Goal: Information Seeking & Learning: Learn about a topic

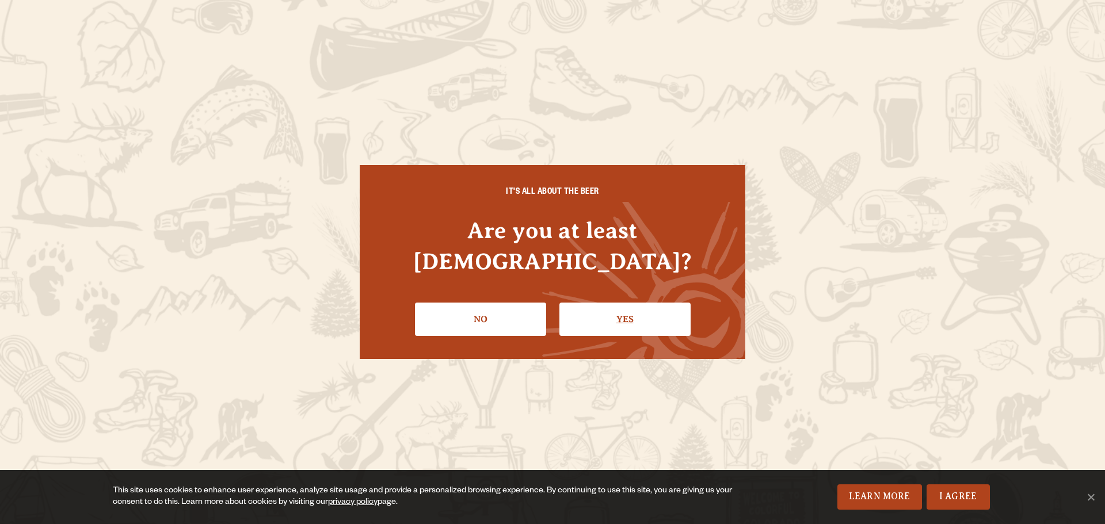
click at [625, 303] on link "Yes" at bounding box center [624, 319] width 131 height 33
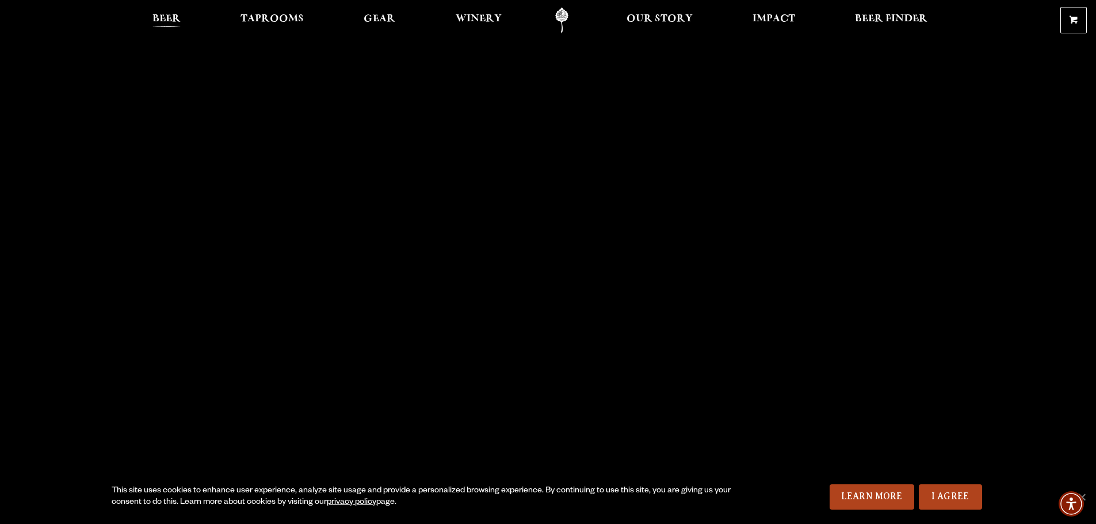
click at [170, 17] on span "Beer" at bounding box center [166, 18] width 28 height 9
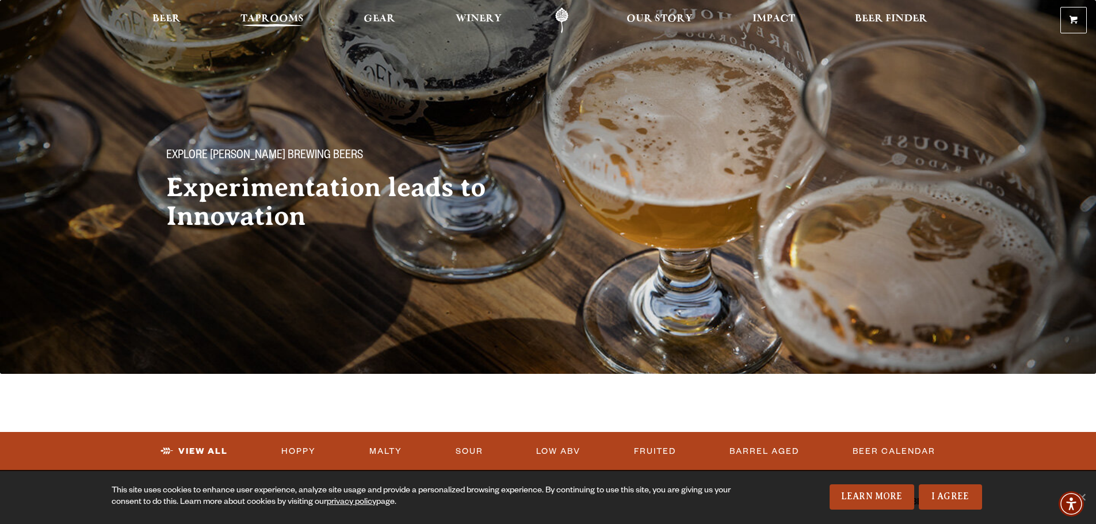
click at [269, 15] on span "Taprooms" at bounding box center [272, 18] width 63 height 9
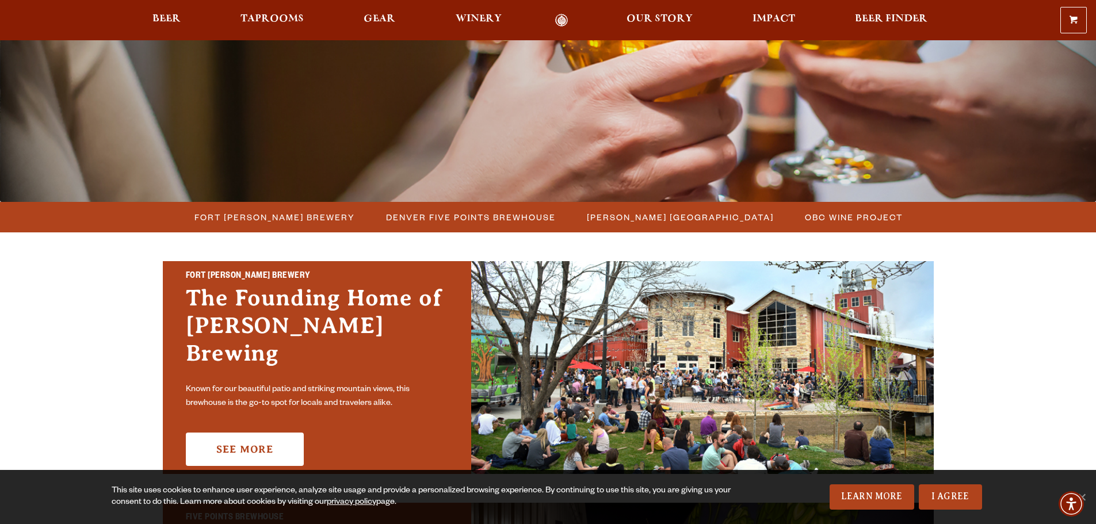
scroll to position [173, 0]
click at [300, 217] on span "Fort [PERSON_NAME] Brewery" at bounding box center [274, 216] width 161 height 17
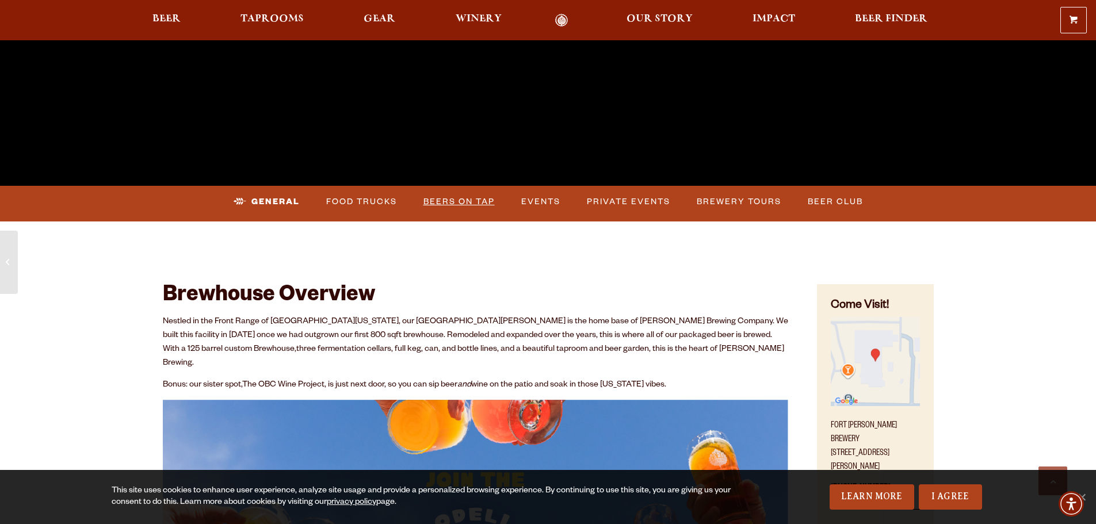
scroll to position [403, 0]
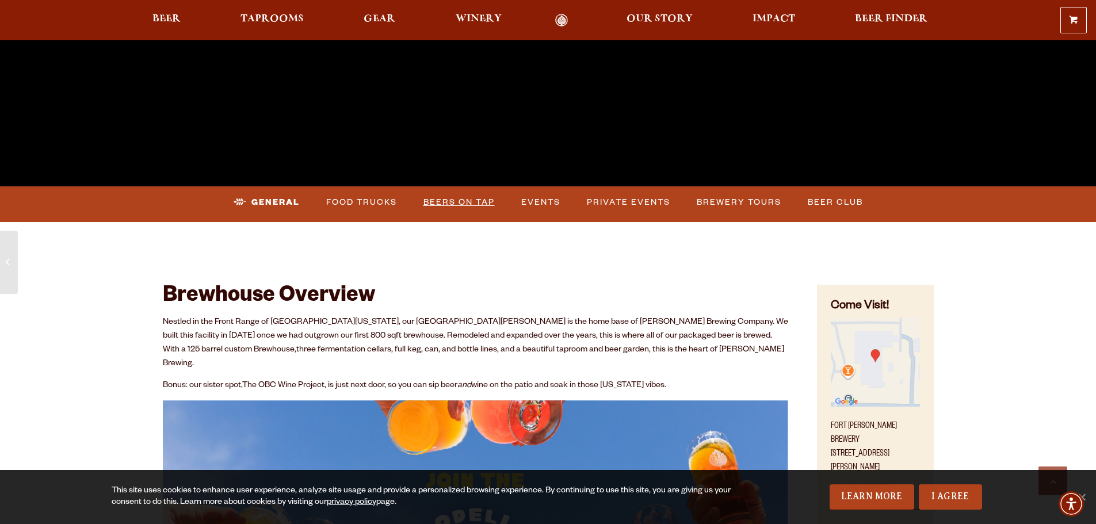
click at [471, 202] on link "Beers on Tap" at bounding box center [459, 202] width 81 height 26
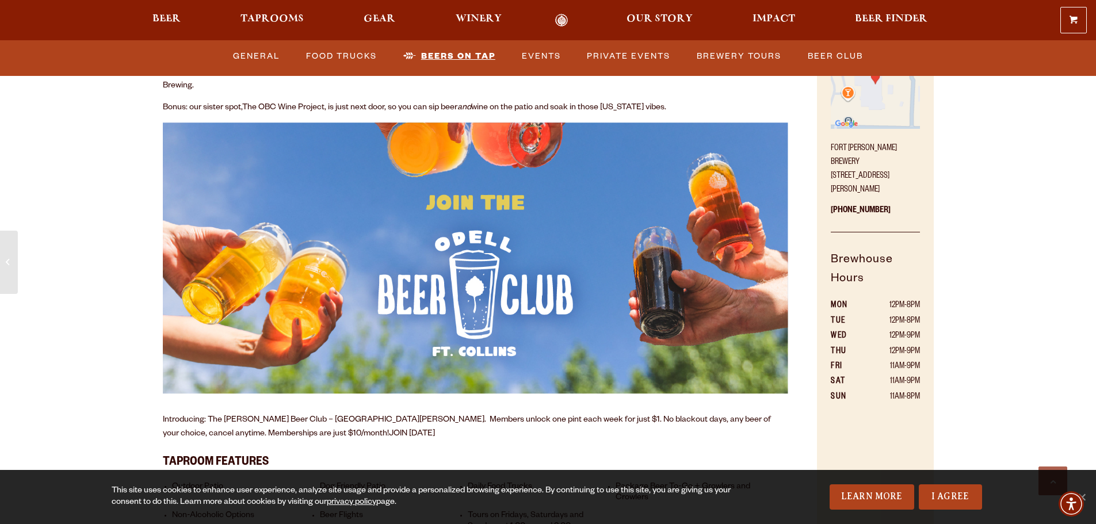
scroll to position [393, 0]
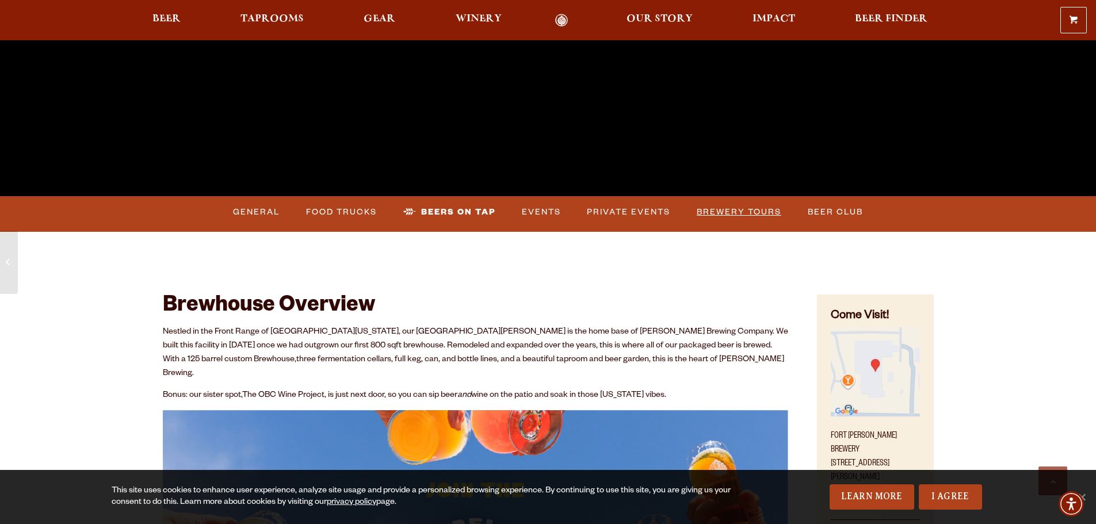
click at [755, 213] on link "Brewery Tours" at bounding box center [739, 212] width 94 height 26
